Goal: Task Accomplishment & Management: Manage account settings

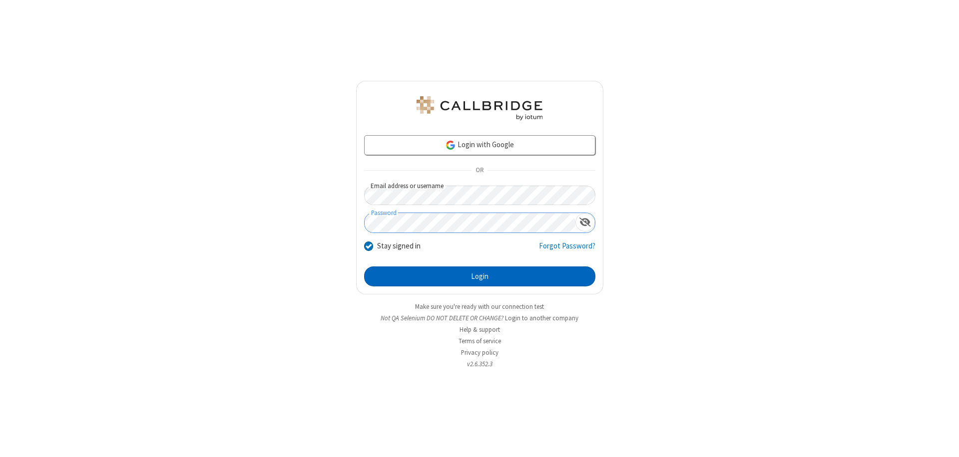
click at [479, 277] on button "Login" at bounding box center [479, 277] width 231 height 20
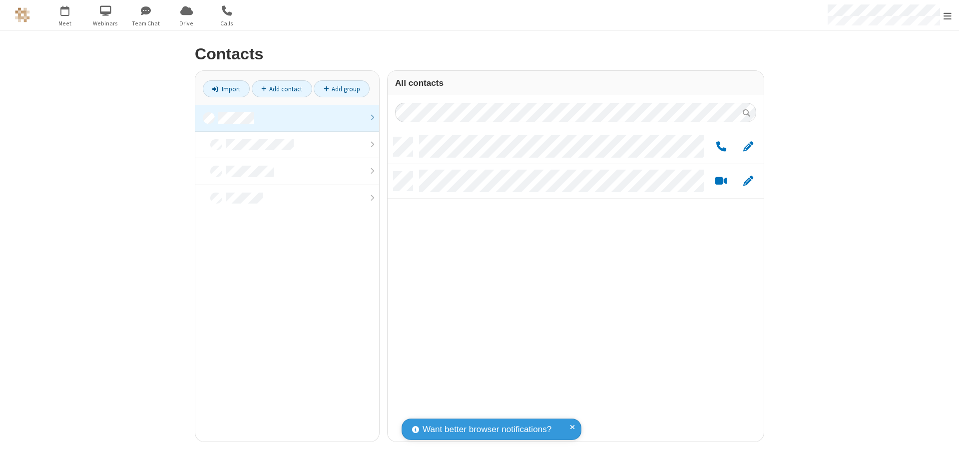
scroll to position [305, 369]
click at [287, 118] on link at bounding box center [287, 118] width 184 height 27
click at [342, 89] on link "Add group" at bounding box center [342, 88] width 56 height 17
